Goal: Find contact information: Obtain details needed to contact an individual or organization

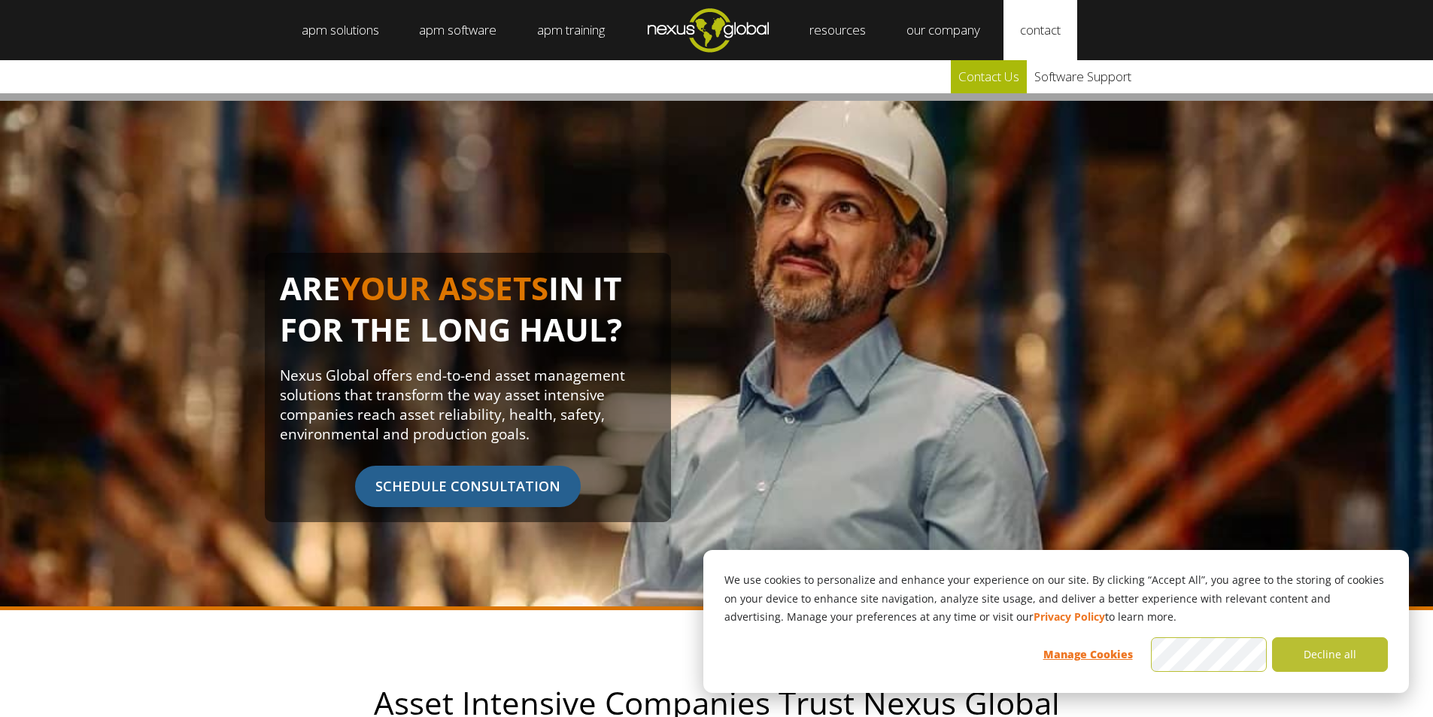
click at [1001, 77] on link "Contact Us" at bounding box center [989, 76] width 76 height 33
